Goal: Information Seeking & Learning: Check status

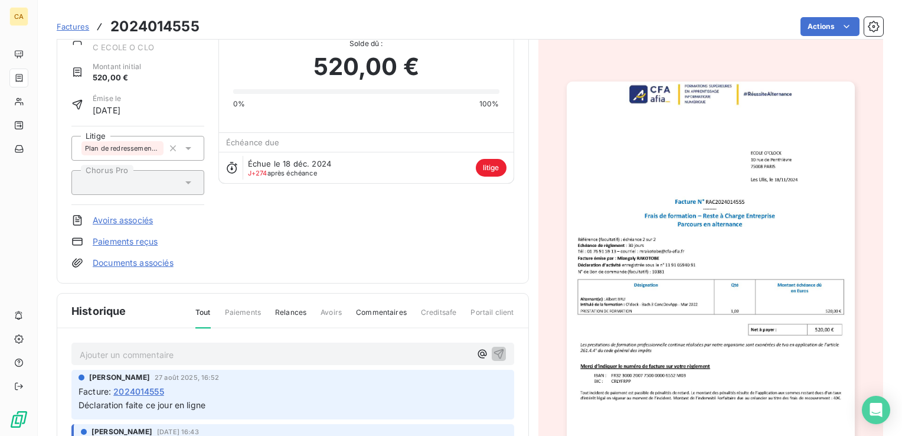
scroll to position [60, 0]
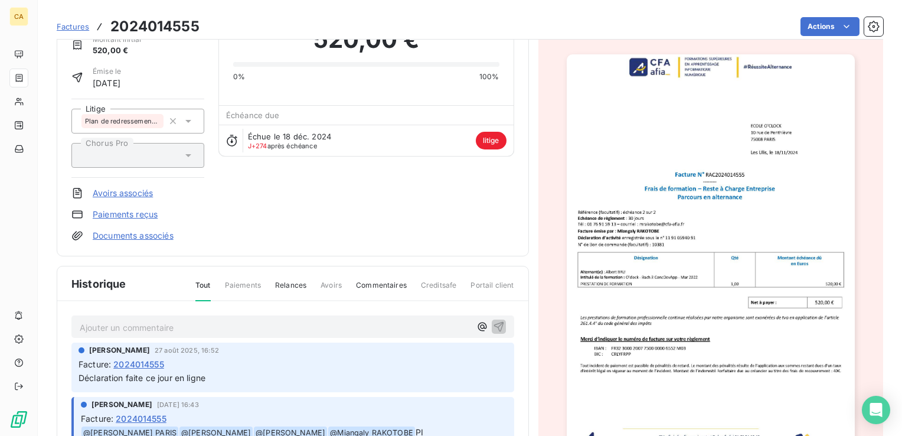
click at [720, 215] on img "button" at bounding box center [711, 257] width 288 height 407
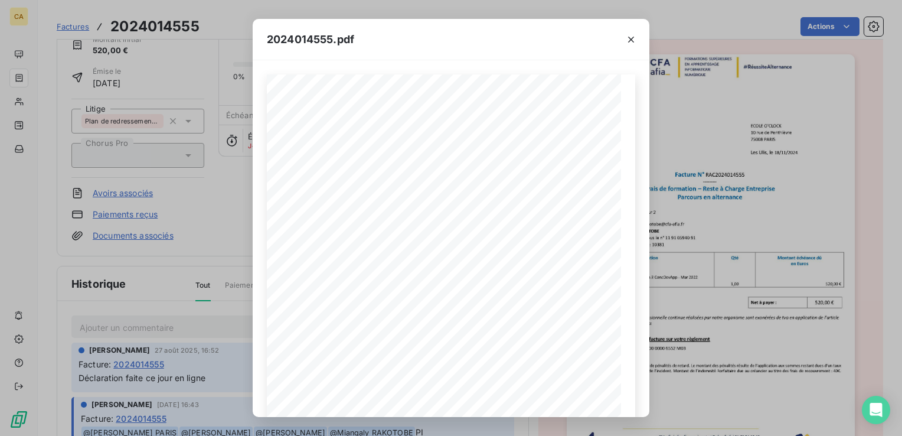
click at [214, 378] on div "2024014555.pdf CFA afia | cfa-afia.com | contact@cfa-afia.fr | 01 76 91 59 13 3…" at bounding box center [451, 218] width 902 height 436
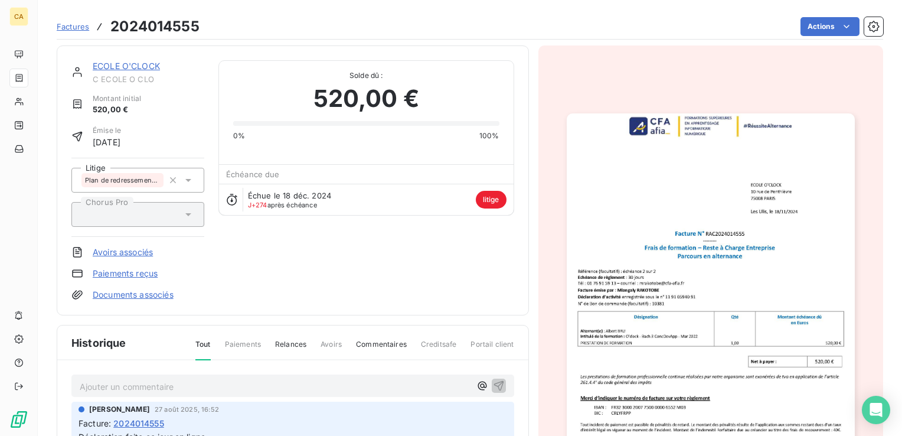
scroll to position [0, 0]
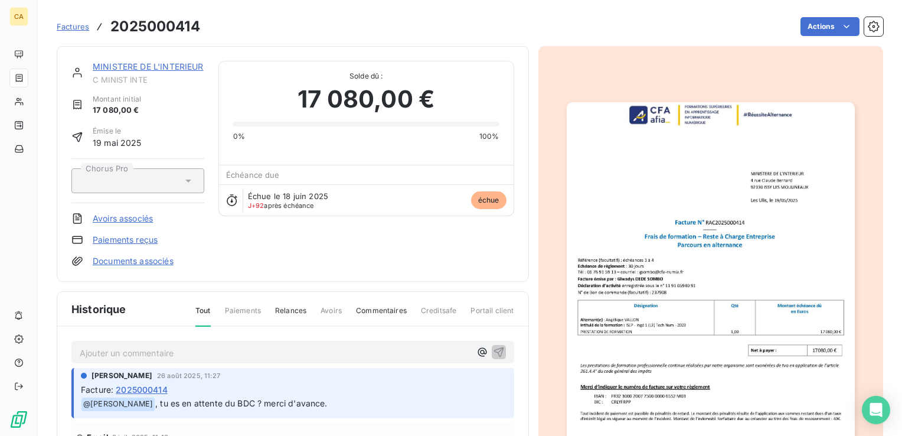
click at [638, 292] on img "button" at bounding box center [711, 305] width 288 height 407
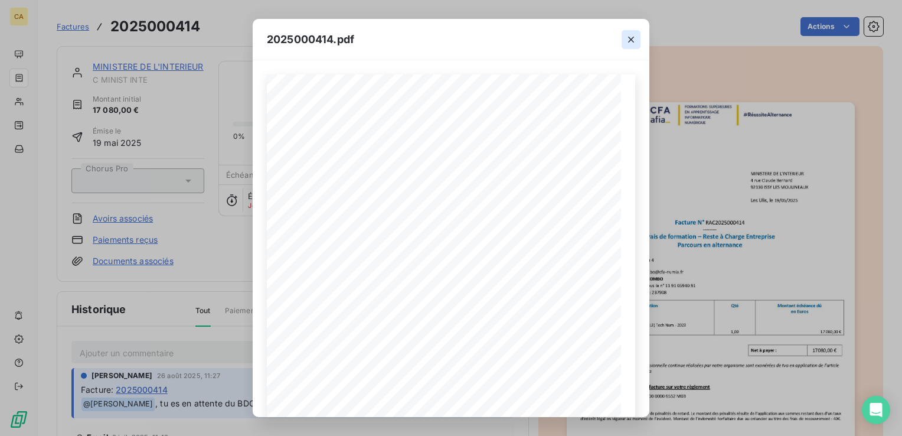
click at [631, 38] on icon "button" at bounding box center [631, 40] width 6 height 6
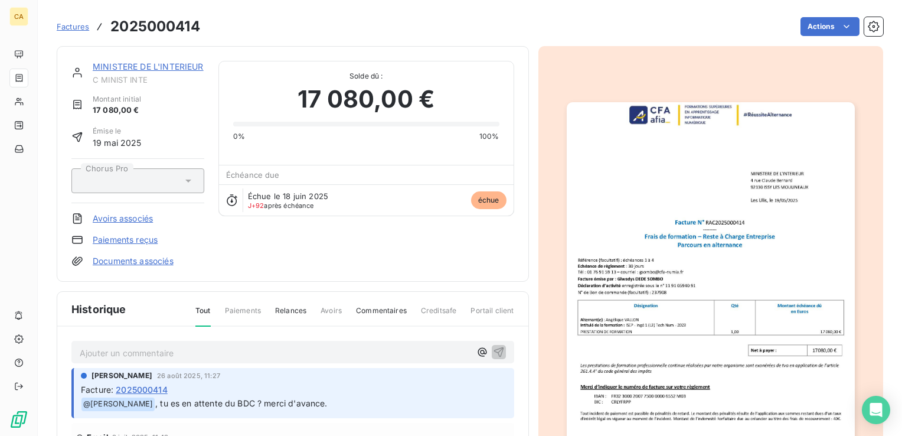
click at [170, 351] on p "Ajouter un commentaire ﻿" at bounding box center [275, 352] width 391 height 15
click at [477, 354] on icon "button" at bounding box center [483, 352] width 12 height 12
click at [477, 350] on icon "button" at bounding box center [483, 351] width 12 height 12
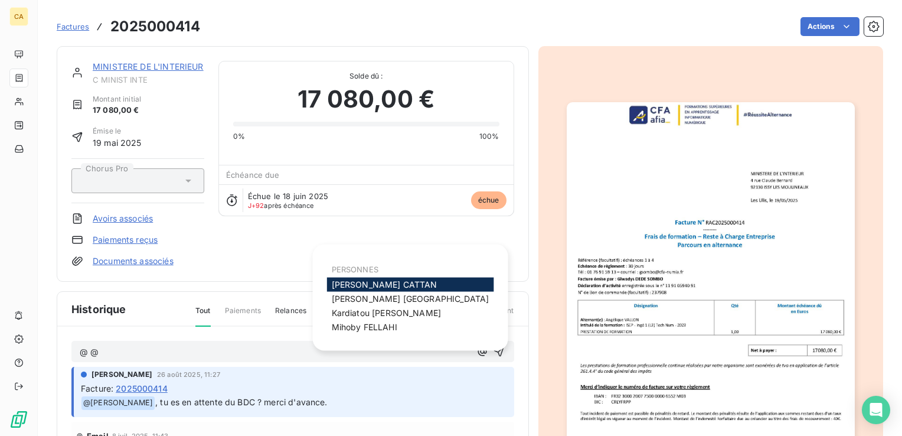
click at [392, 282] on span "Aurélie CATTAN" at bounding box center [385, 284] width 106 height 10
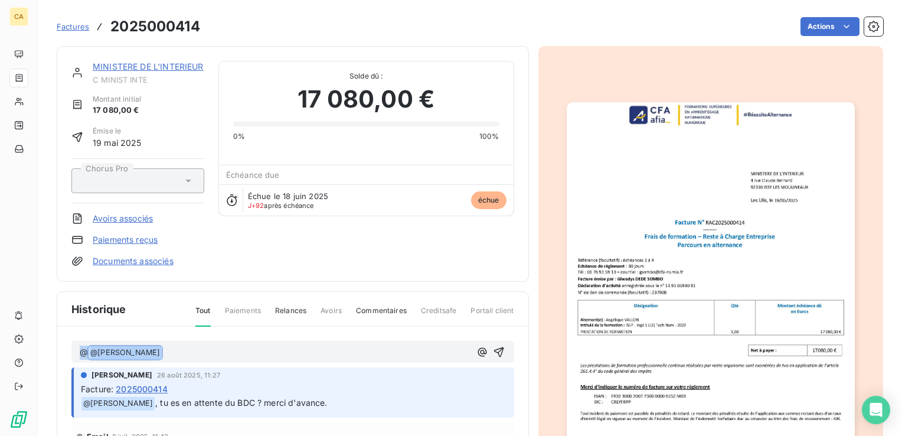
drag, startPoint x: 153, startPoint y: 348, endPoint x: 54, endPoint y: 337, distance: 99.9
click at [54, 337] on section "Factures 2025000414 Actions MINISTERE DE L'INTERIEUR C MINIST INTE Montant init…" at bounding box center [470, 218] width 865 height 436
click at [177, 348] on p "﻿ @ Aurélie CATTAN ﻿ ﻿" at bounding box center [275, 352] width 391 height 14
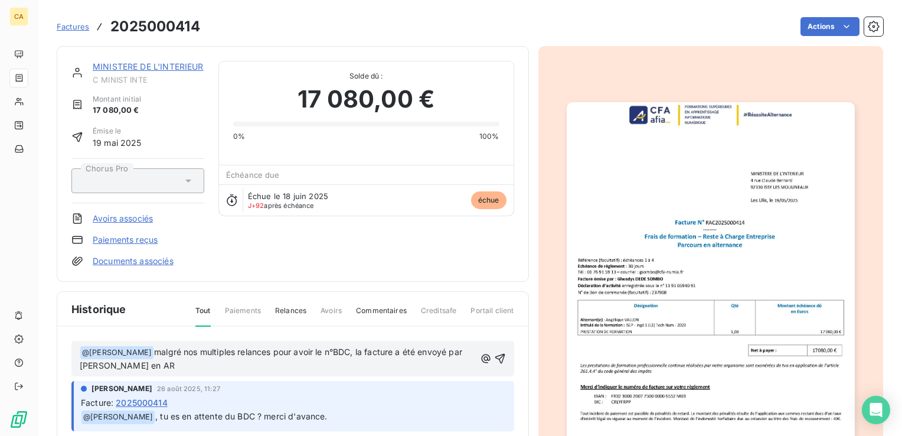
click at [168, 363] on p "﻿ @ Aurélie CATTAN ﻿ malgré nos multiples relances pour avoir le n°BDC, la fact…" at bounding box center [278, 359] width 396 height 28
click at [349, 353] on span "malgré nos multiples relances pour avoir le n°BDC, la facture a été envoyé par …" at bounding box center [272, 359] width 385 height 24
click at [269, 352] on span "malgré nos multiples relances pour avoir le n°BDC et pouvoir déposé la facture …" at bounding box center [277, 359] width 394 height 24
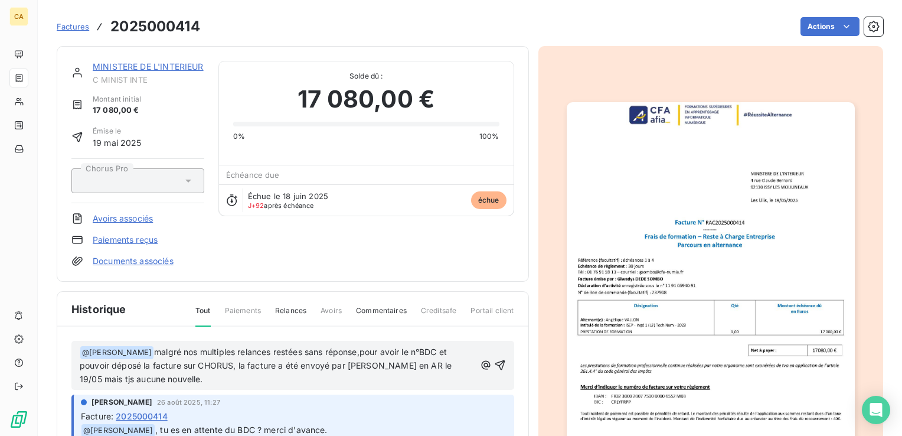
click at [177, 349] on span "malgré nos multiples relances restées sans réponse,pour avoir le n°BDC et pouvo…" at bounding box center [267, 366] width 374 height 38
click at [265, 353] on span "malgré nos multiples relances restées sans réponse,pour avoir le n°BDC et pouvo…" at bounding box center [267, 366] width 374 height 38
click at [347, 353] on span "malgré nos multiples relances restées sans réponse,pour avoir le n°BDC et pouvo…" at bounding box center [267, 366] width 374 height 38
click at [361, 353] on span "malgré nos multiples relances restées sans réponse,pour avoir le n°BDC et pouvo…" at bounding box center [267, 366] width 374 height 38
click at [139, 365] on span "malgré nos multiples relances restées sans réponse, pour avoir le n°BDC et pouv…" at bounding box center [267, 366] width 374 height 38
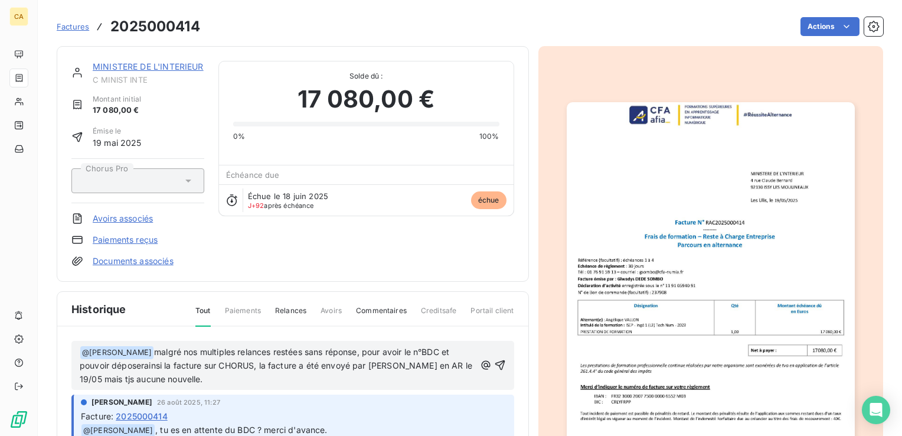
click at [217, 365] on span "malgré nos multiples relances restées sans réponse, pour avoir le n°BDC et pouv…" at bounding box center [277, 366] width 395 height 38
click at [145, 366] on span "malgré nos multiples relances restées sans réponse, pour avoir le n°BDC et pouv…" at bounding box center [277, 366] width 395 height 38
drag, startPoint x: 223, startPoint y: 366, endPoint x: 210, endPoint y: 362, distance: 13.5
click at [210, 362] on span "malgré nos multiples relances restées sans réponse, pour avoir le n°BDC et pouv…" at bounding box center [278, 366] width 397 height 38
click at [267, 365] on span "malgré nos multiples relances restées sans réponse, pour avoir le n°BDC et pouv…" at bounding box center [278, 366] width 396 height 38
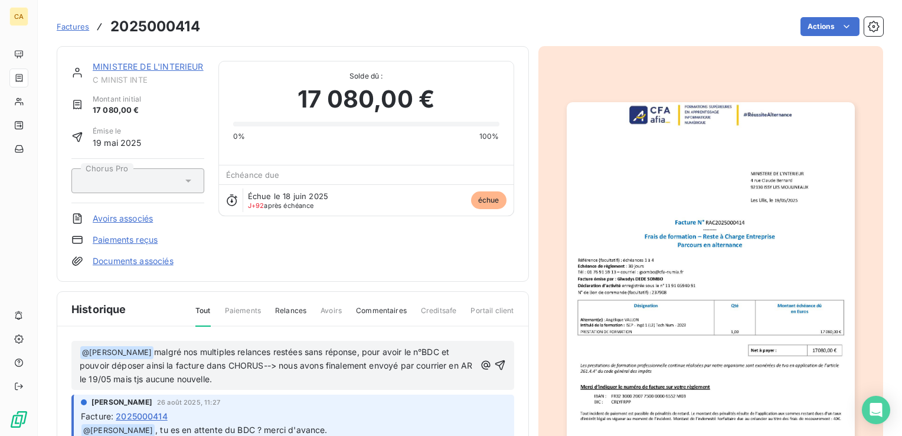
click at [237, 377] on span "malgré nos multiples relances restées sans réponse, pour avoir le n°BDC et pouv…" at bounding box center [277, 366] width 395 height 38
click at [252, 377] on span "malgré nos multiples relances restées sans réponse, pour avoir le n°BDC et pouv…" at bounding box center [277, 366] width 395 height 38
click at [404, 364] on span "malgré nos multiples relances restées sans réponse, pour avoir le n°BDC et pouv…" at bounding box center [277, 366] width 395 height 38
click at [80, 377] on span "malgré nos multiples relances restées sans réponse, pour avoir le n°BDC et pouv…" at bounding box center [277, 366] width 395 height 38
click at [319, 380] on p "﻿ @ Aurélie CATTAN ﻿ malgré nos multiples relances restées sans réponse, pour a…" at bounding box center [278, 365] width 396 height 41
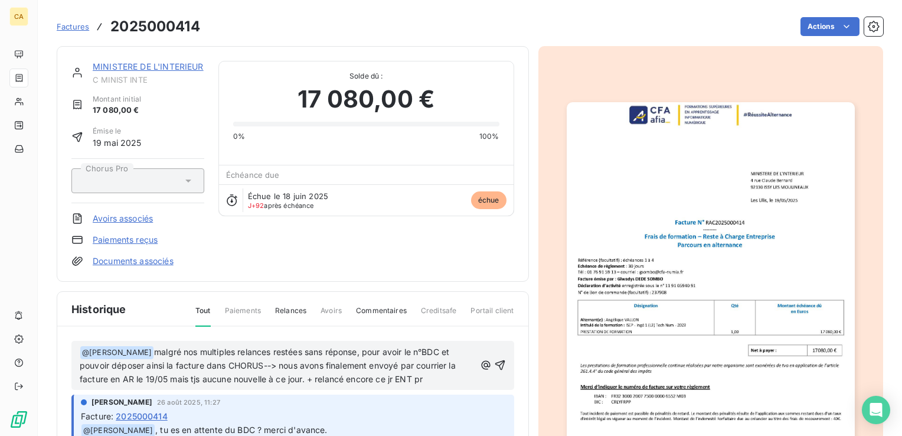
click at [398, 375] on span "malgré nos multiples relances restées sans réponse, pour avoir le n°BDC et pouv…" at bounding box center [269, 366] width 379 height 38
click at [456, 378] on p "﻿ @ Aurélie CATTAN ﻿ malgré nos multiples relances restées sans réponse, pour a…" at bounding box center [278, 365] width 396 height 41
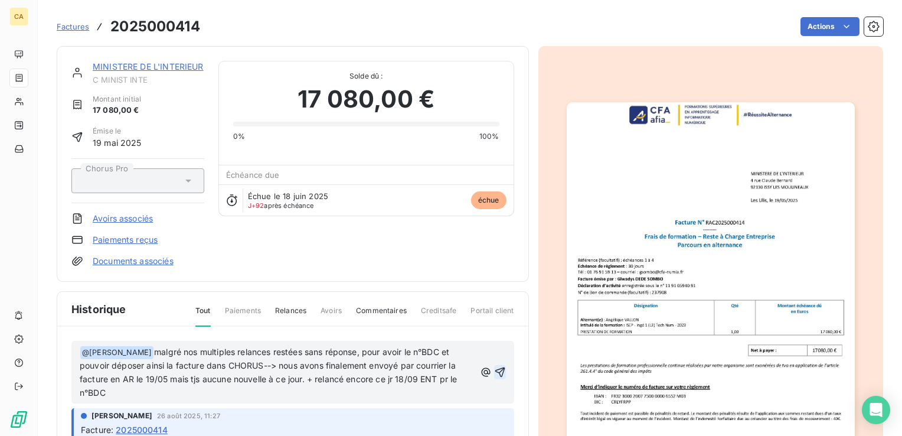
click at [494, 367] on icon "button" at bounding box center [500, 372] width 12 height 12
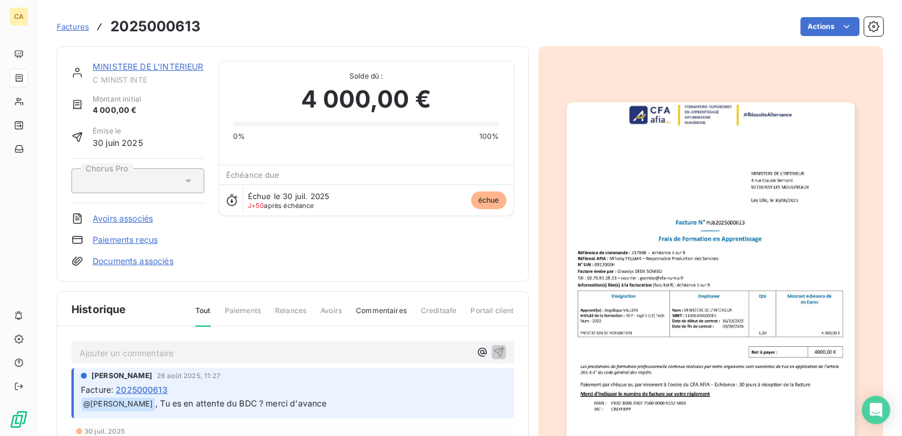
click at [645, 292] on img "button" at bounding box center [711, 305] width 288 height 407
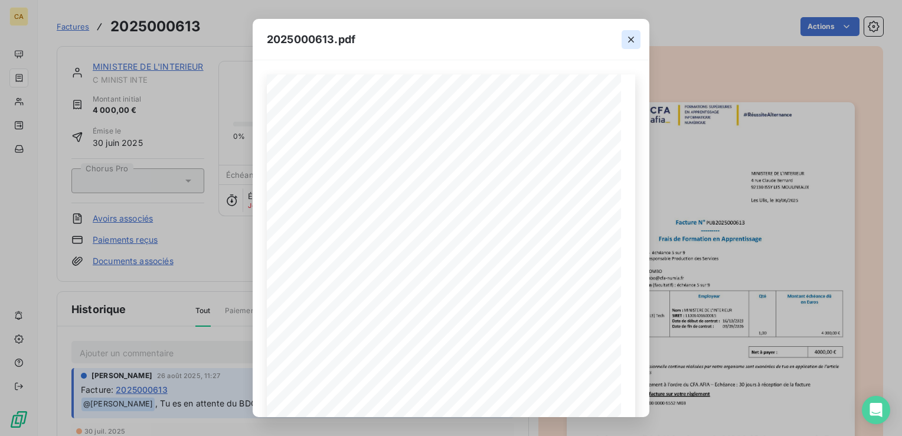
click at [631, 37] on icon "button" at bounding box center [631, 40] width 12 height 12
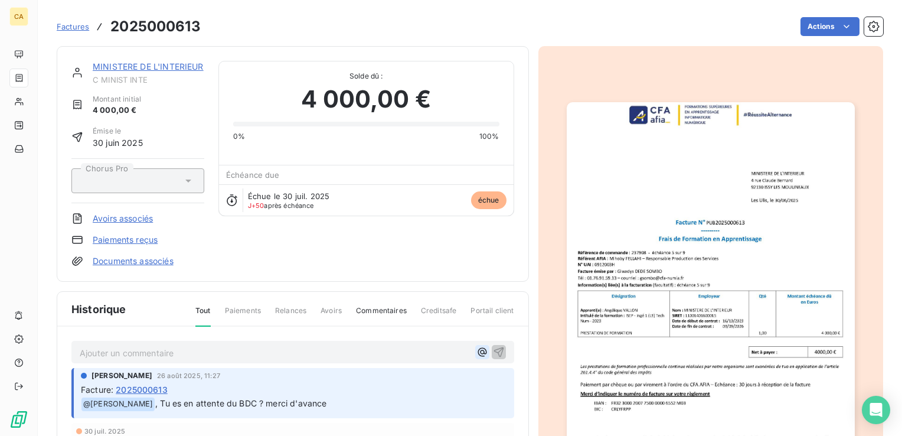
click at [478, 348] on icon "button" at bounding box center [483, 352] width 12 height 12
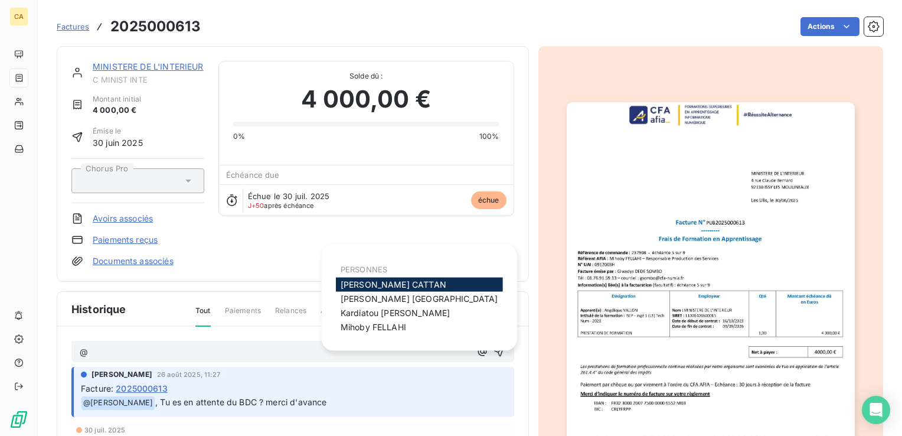
click at [357, 282] on span "[PERSON_NAME]" at bounding box center [394, 284] width 106 height 10
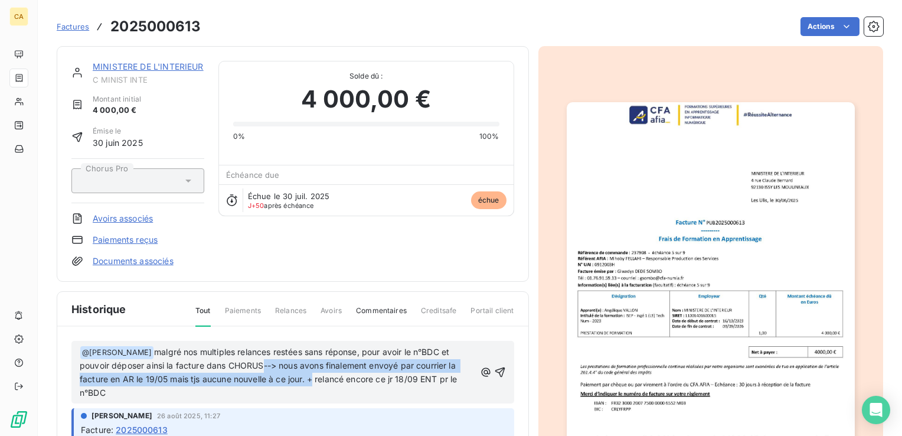
drag, startPoint x: 265, startPoint y: 364, endPoint x: 314, endPoint y: 381, distance: 51.9
click at [314, 381] on span "malgré nos multiples relances restées sans réponse, pour avoir le n°BDC et pouv…" at bounding box center [270, 372] width 380 height 51
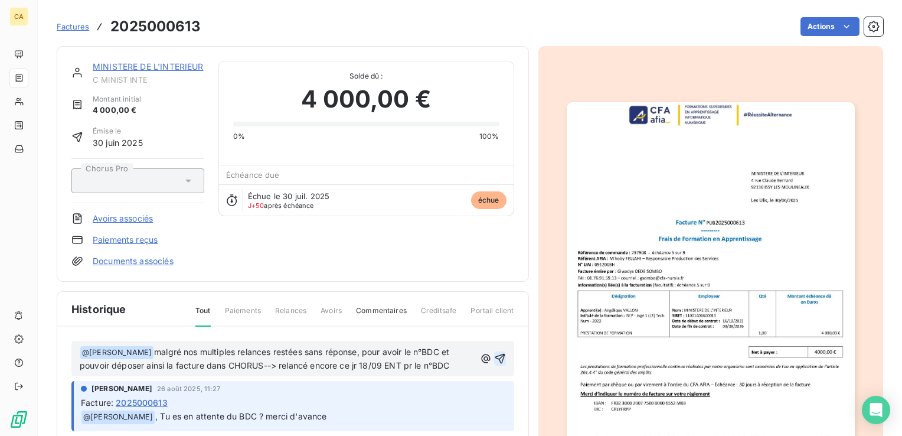
click at [498, 354] on icon "button" at bounding box center [500, 359] width 10 height 10
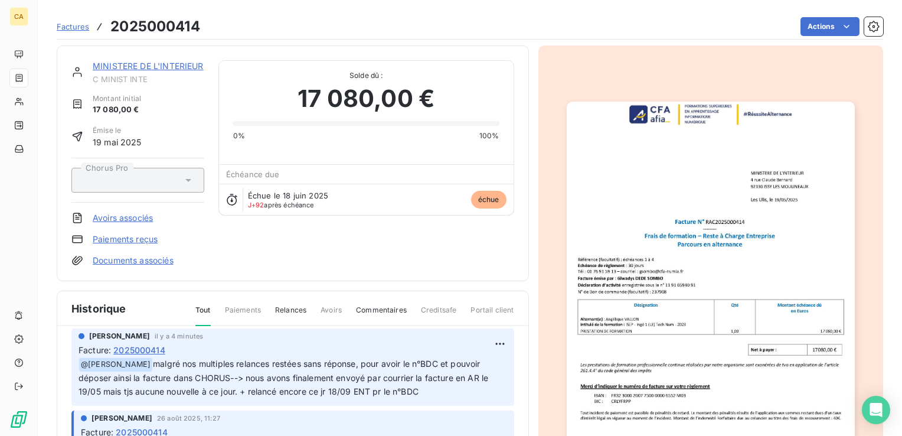
scroll to position [59, 0]
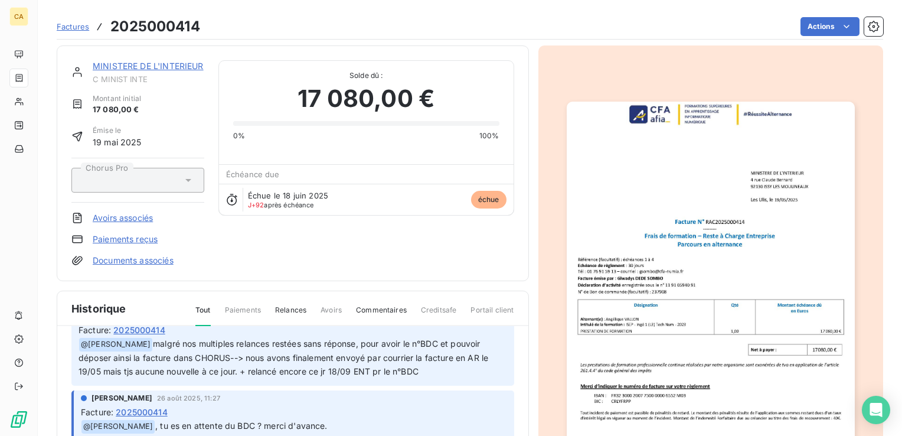
click at [324, 374] on span "malgré nos multiples relances restées sans réponse, pour avoir le n°BDC et pouv…" at bounding box center [285, 357] width 412 height 38
click at [426, 369] on p "﻿ @ [PERSON_NAME] malgré nos multiples relances restées sans réponse, pour avoi…" at bounding box center [293, 357] width 429 height 41
drag, startPoint x: 149, startPoint y: 341, endPoint x: 432, endPoint y: 371, distance: 284.4
click at [432, 371] on p "﻿ @ [PERSON_NAME] malgré nos multiples relances restées sans réponse, pour avoi…" at bounding box center [293, 357] width 429 height 41
drag, startPoint x: 432, startPoint y: 371, endPoint x: 328, endPoint y: 360, distance: 104.5
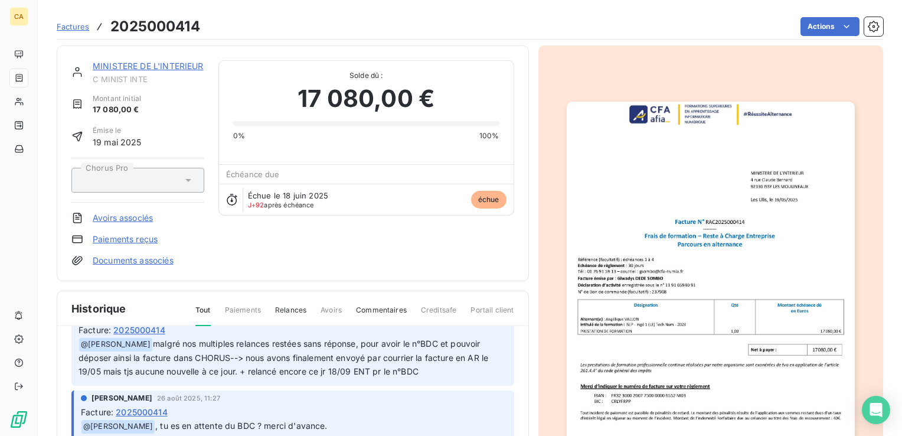
copy span "malgré nos multiples relances restées sans réponse, pour avoir le n°BDC et pouv…"
